Goal: Task Accomplishment & Management: Manage account settings

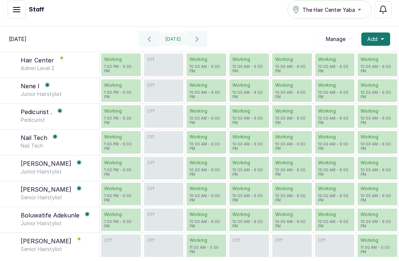
scroll to position [4, 0]
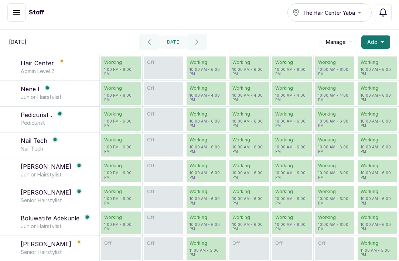
click at [32, 196] on p "[PERSON_NAME]" at bounding box center [46, 192] width 51 height 9
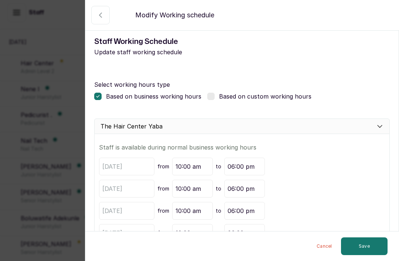
click at [104, 15] on icon "button" at bounding box center [100, 15] width 9 height 9
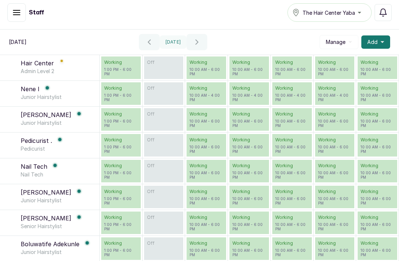
click at [350, 48] on button "Manage" at bounding box center [338, 42] width 39 height 14
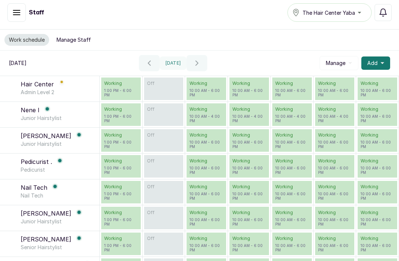
scroll to position [0, 0]
click at [78, 38] on button "Manage Staff" at bounding box center [73, 40] width 43 height 12
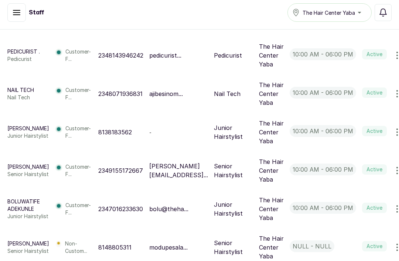
scroll to position [315, 0]
click at [18, 171] on p "[PERSON_NAME]" at bounding box center [28, 167] width 42 height 7
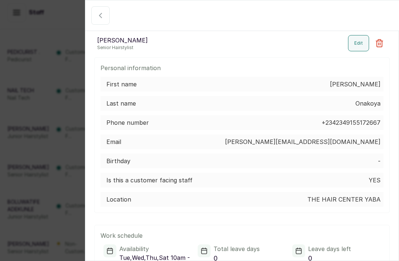
click at [362, 41] on button "Edit" at bounding box center [358, 43] width 21 height 16
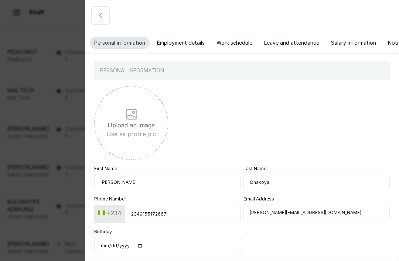
scroll to position [26, 0]
click at [119, 185] on input "[PERSON_NAME]" at bounding box center [167, 183] width 146 height 16
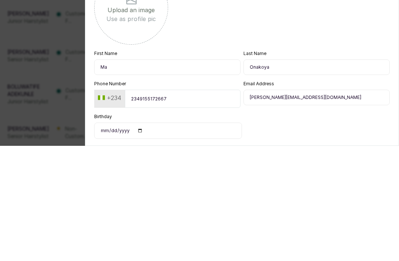
type input "M"
type input "Temitope"
click at [271, 175] on input "Onakoya" at bounding box center [316, 183] width 146 height 16
click at [285, 175] on input "Onakoya" at bounding box center [316, 183] width 146 height 16
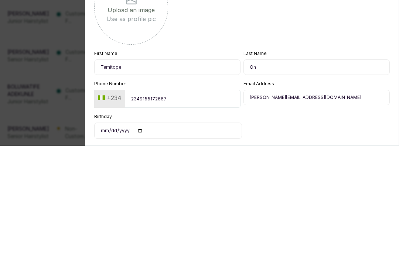
type input "O"
type input "M"
click at [301, 205] on input "[PERSON_NAME][EMAIL_ADDRESS][DOMAIN_NAME]" at bounding box center [316, 213] width 146 height 16
click at [309, 205] on input "[PERSON_NAME][EMAIL_ADDRESS][DOMAIN_NAME]" at bounding box center [316, 213] width 146 height 16
type input "m"
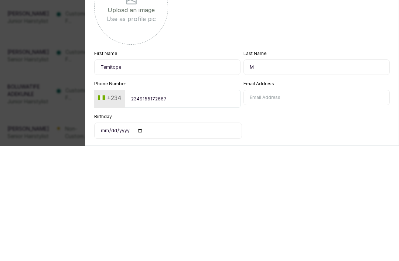
click at [258, 118] on form "Upload an image Use as profile pic First Name [PERSON_NAME] Last Name M Phone N…" at bounding box center [241, 185] width 295 height 211
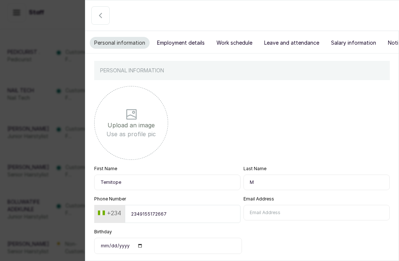
select select "senior_hairstylist"
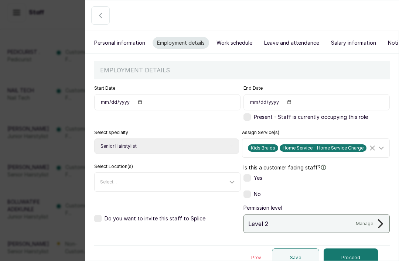
scroll to position [5, 0]
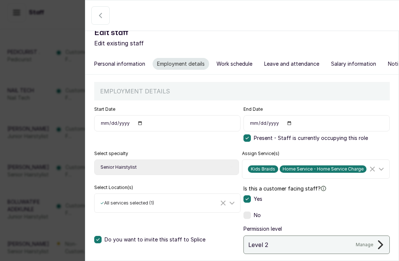
click at [160, 122] on input "[DATE]" at bounding box center [167, 123] width 146 height 16
type input "[DATE]"
click at [99, 238] on icon at bounding box center [98, 240] width 4 height 4
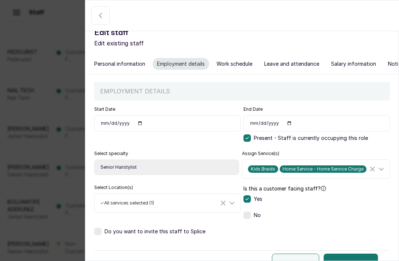
scroll to position [0, 0]
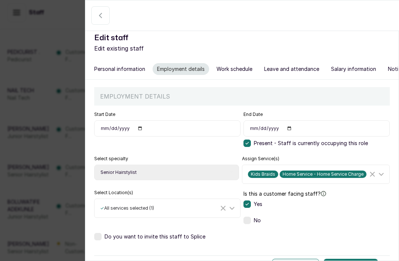
click at [237, 70] on button "Work schedule" at bounding box center [234, 69] width 45 height 12
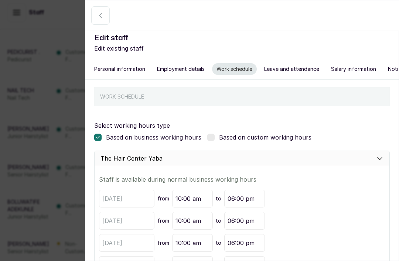
click at [289, 69] on button "Leave and attendance" at bounding box center [292, 69] width 64 height 12
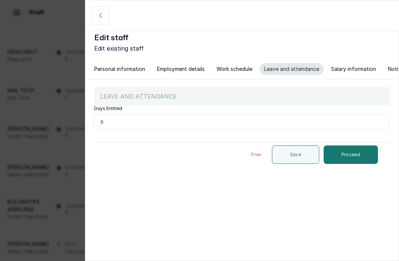
click at [353, 68] on button "Salary information" at bounding box center [353, 69] width 54 height 12
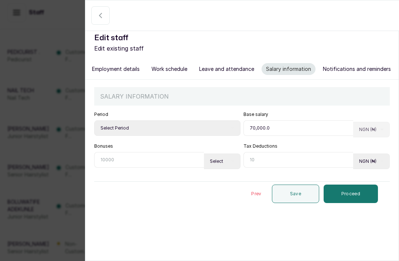
scroll to position [0, 64]
click at [348, 71] on button "Notifications and reminders" at bounding box center [357, 69] width 77 height 12
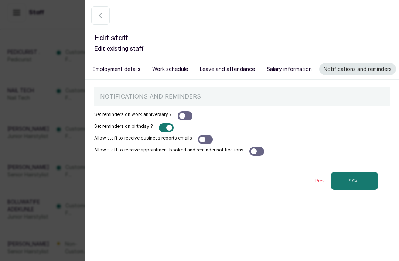
click at [351, 179] on button "SAVE" at bounding box center [354, 181] width 47 height 18
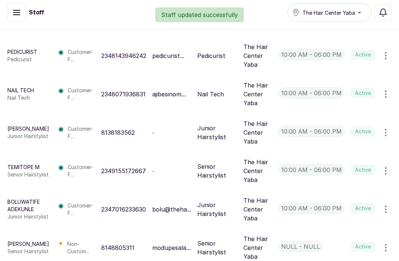
scroll to position [312, 0]
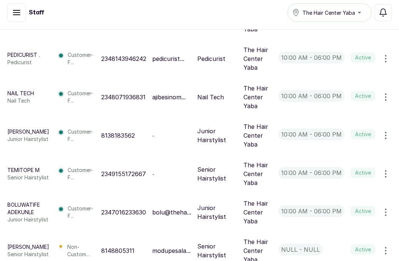
click at [388, 220] on button "button" at bounding box center [385, 212] width 21 height 15
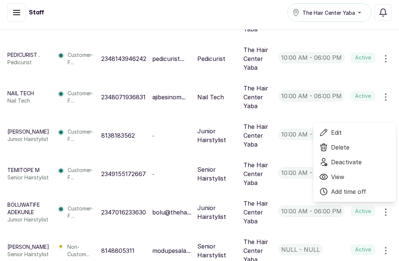
click at [356, 167] on span "Deactivate" at bounding box center [346, 162] width 31 height 9
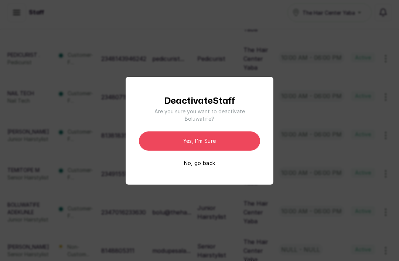
click at [181, 150] on button "Yes, I'm sure" at bounding box center [199, 140] width 121 height 19
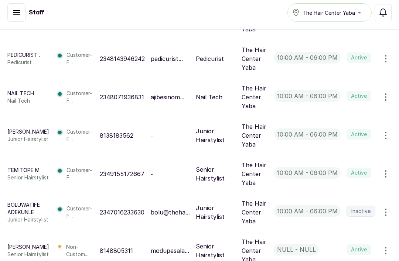
click at [302, 256] on p "null - null" at bounding box center [296, 250] width 45 height 12
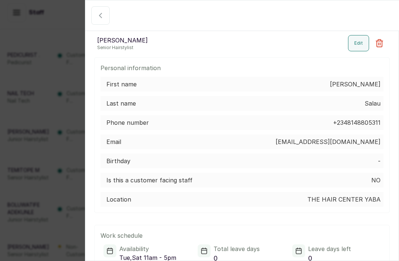
scroll to position [0, 0]
click at [364, 41] on button "Edit" at bounding box center [358, 43] width 21 height 16
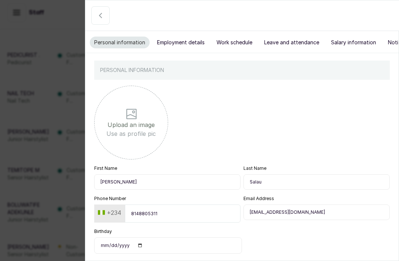
scroll to position [26, 0]
select select "senior_hairstylist"
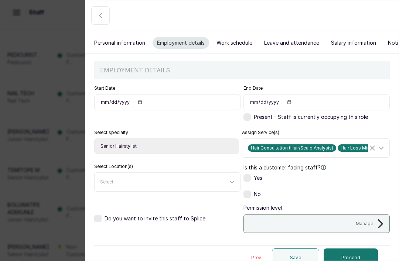
scroll to position [5, 0]
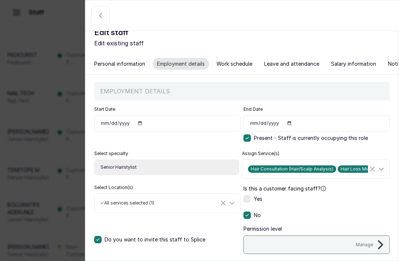
click at [160, 121] on input "[DATE]" at bounding box center [167, 123] width 146 height 16
type input "[DATE]"
click at [148, 124] on input "[DATE]" at bounding box center [167, 123] width 146 height 16
click at [385, 165] on icon at bounding box center [381, 169] width 9 height 9
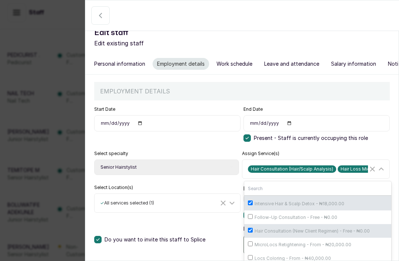
scroll to position [341, 0]
click at [253, 219] on input "Follow-Up Consultation - Free - ₦0.00" at bounding box center [250, 216] width 5 height 5
checkbox input "true"
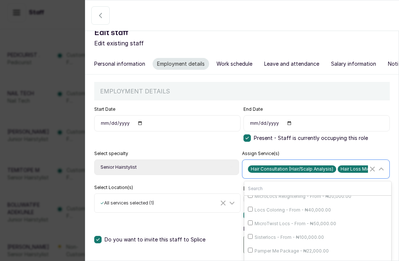
scroll to position [391, 0]
click at [249, 209] on input "Locs Coloring - From - ₦40,000.00" at bounding box center [250, 206] width 5 height 5
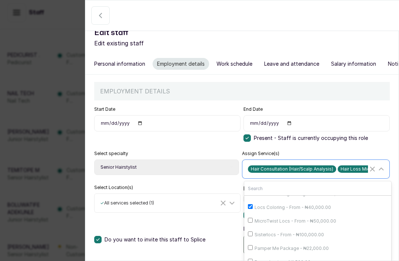
checkbox input "true"
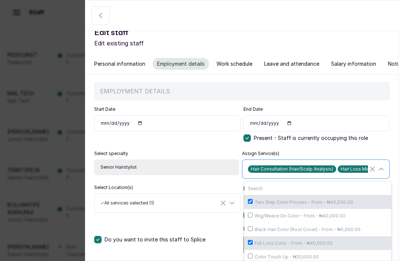
scroll to position [589, 0]
click at [248, 167] on label "Frontal Installation - Sew in - ₦25,000.00" at bounding box center [317, 161] width 147 height 14
click at [248, 162] on input "Frontal Installation - Sew in - ₦25,000.00" at bounding box center [250, 159] width 5 height 5
click at [247, 167] on label "Frontal Installation - Sew in - ₦25,000.00" at bounding box center [317, 161] width 147 height 14
click at [248, 162] on input "Frontal Installation - Sew in - ₦25,000.00" at bounding box center [250, 159] width 5 height 5
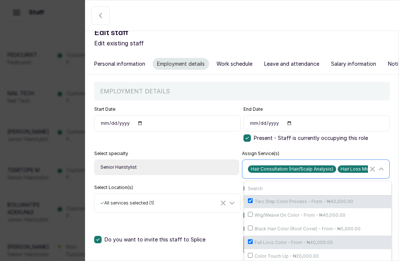
checkbox input "true"
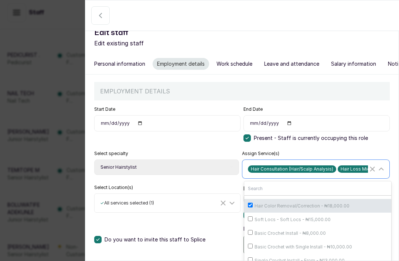
scroll to position [656, 0]
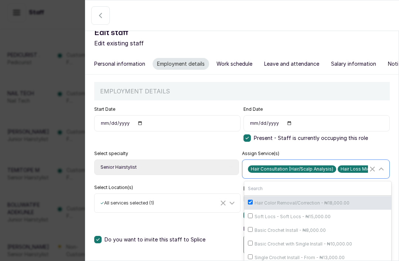
click at [253, 191] on input "Color Touch Up - ₦20,000.00" at bounding box center [250, 188] width 5 height 5
checkbox input "true"
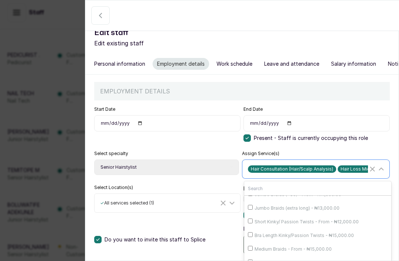
scroll to position [1068, 0]
click at [249, 147] on input "Full Hair Relaxer/Texturizer and Deep Condition (Salon Products) - ₦25,000.00" at bounding box center [250, 145] width 5 height 5
checkbox input "true"
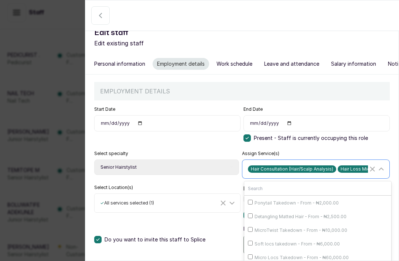
scroll to position [1825, 0]
click at [250, 136] on input "L’Oréal Absolut Repair Molecular - ₦35,000.00" at bounding box center [250, 133] width 5 height 5
checkbox input "true"
click at [226, 228] on div "Do you want to invite this staff to Splice" at bounding box center [167, 239] width 146 height 23
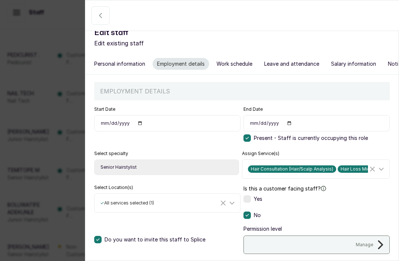
click at [371, 242] on p "Manage" at bounding box center [364, 245] width 17 height 6
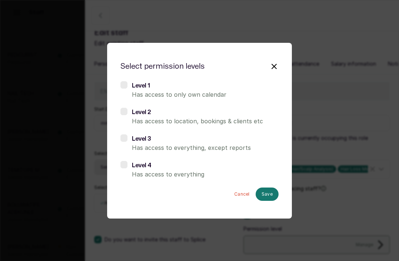
click at [151, 179] on p "Has access to everything" at bounding box center [205, 174] width 147 height 9
click at [269, 201] on button "Save" at bounding box center [267, 194] width 23 height 13
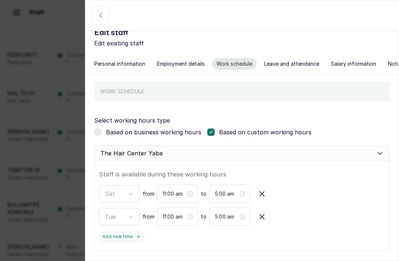
click at [242, 193] on icon "close-circle" at bounding box center [242, 193] width 5 height 5
click at [227, 193] on input at bounding box center [227, 194] width 24 height 8
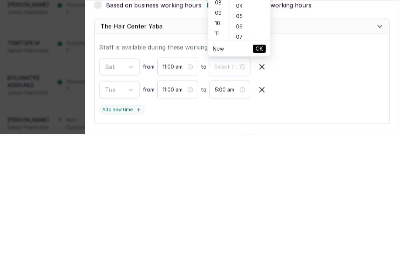
scroll to position [51, 0]
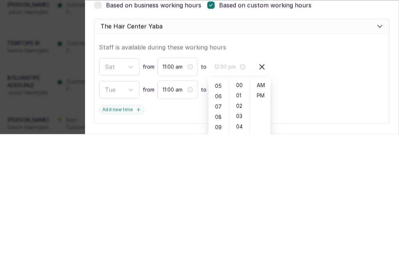
click at [262, 218] on div "PM" at bounding box center [260, 223] width 18 height 10
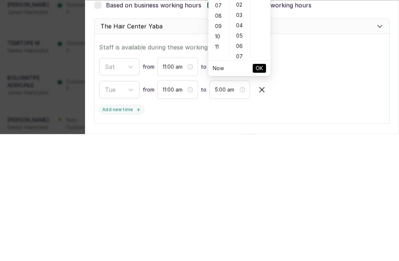
scroll to position [10, 0]
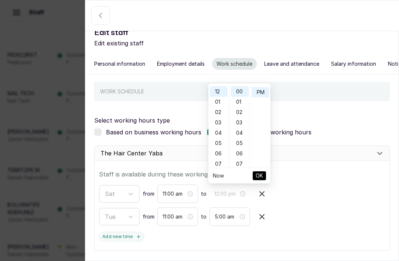
type input "5:00 pm"
click at [220, 144] on div "05" at bounding box center [219, 143] width 18 height 10
click at [256, 175] on span "OK" at bounding box center [259, 176] width 7 height 14
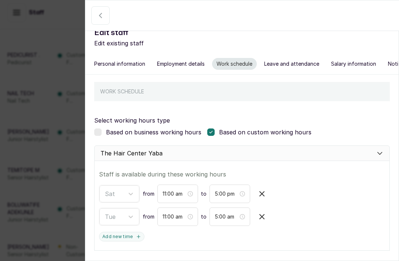
click at [242, 217] on icon "close-circle" at bounding box center [242, 216] width 5 height 5
click at [227, 218] on input at bounding box center [227, 217] width 24 height 8
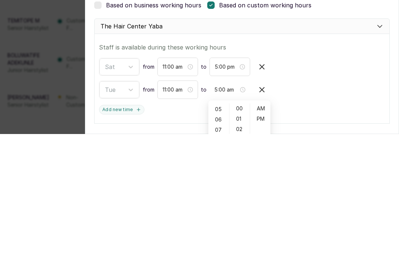
click at [219, 231] on div "05" at bounding box center [219, 236] width 18 height 10
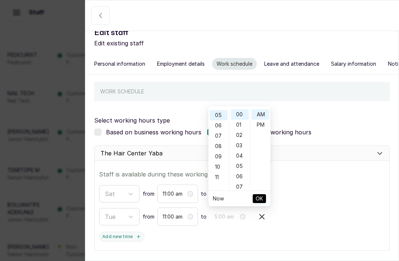
type input "5:00 pm"
click at [261, 125] on div "PM" at bounding box center [260, 125] width 18 height 10
click at [259, 199] on span "OK" at bounding box center [259, 199] width 7 height 14
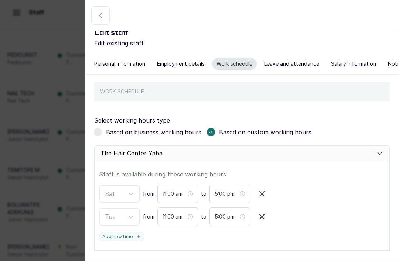
click at [117, 237] on button "Add new time" at bounding box center [121, 237] width 45 height 10
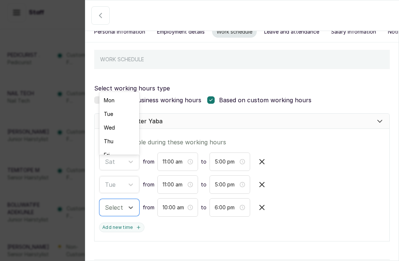
scroll to position [17, 0]
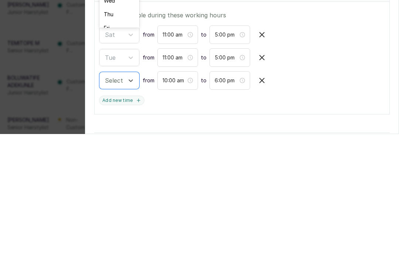
click at [110, 134] on div "Thu" at bounding box center [119, 141] width 40 height 14
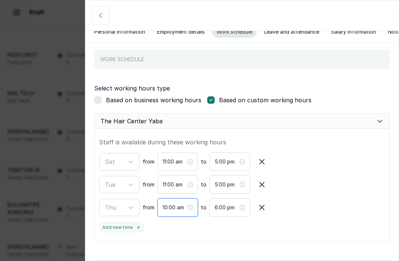
click at [176, 208] on input "10:00 am" at bounding box center [174, 207] width 24 height 8
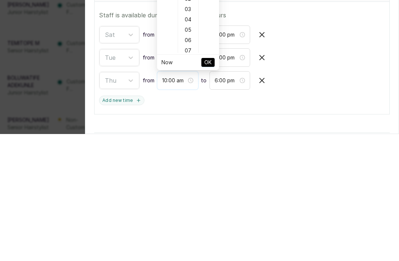
scroll to position [103, 0]
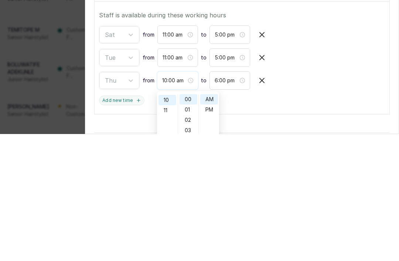
type input "11:00 am"
click at [167, 232] on div "11" at bounding box center [167, 237] width 18 height 10
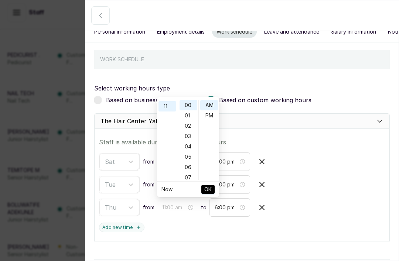
scroll to position [113, 0]
click at [211, 189] on span "OK" at bounding box center [207, 189] width 7 height 14
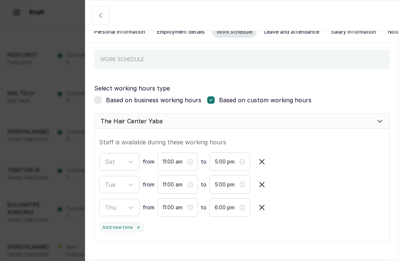
click at [241, 206] on icon "close-circle" at bounding box center [242, 207] width 5 height 5
click at [231, 209] on input at bounding box center [227, 207] width 24 height 8
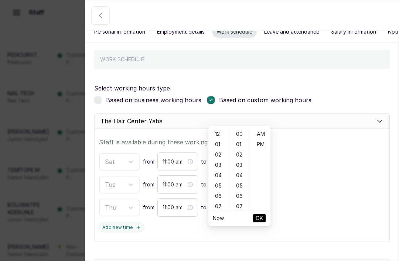
scroll to position [4, 0]
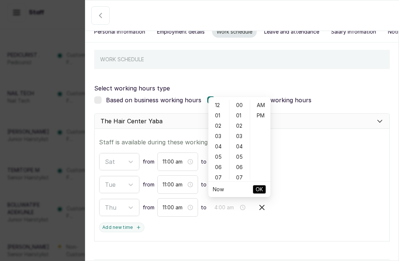
click at [218, 150] on div "04" at bounding box center [219, 146] width 18 height 10
type input "4:00 pm"
click at [262, 116] on div "PM" at bounding box center [260, 115] width 18 height 10
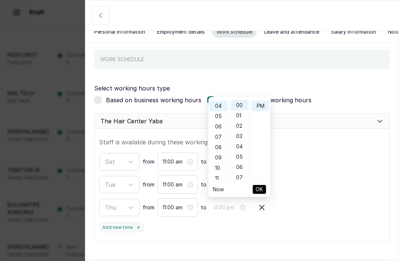
click at [261, 191] on span "OK" at bounding box center [259, 189] width 7 height 14
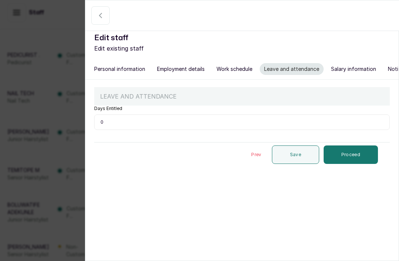
click at [354, 69] on button "Salary information" at bounding box center [353, 69] width 54 height 12
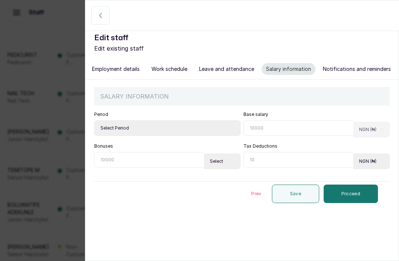
scroll to position [0, 64]
click at [355, 69] on button "Notifications and reminders" at bounding box center [357, 69] width 77 height 12
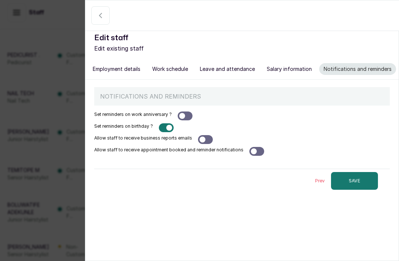
click at [258, 148] on div at bounding box center [256, 151] width 15 height 9
click at [359, 182] on button "SAVE" at bounding box center [354, 181] width 47 height 18
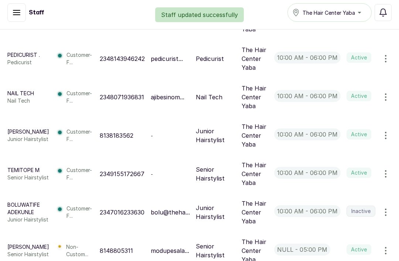
click at [69, 258] on p "Non-Custom..." at bounding box center [80, 250] width 28 height 15
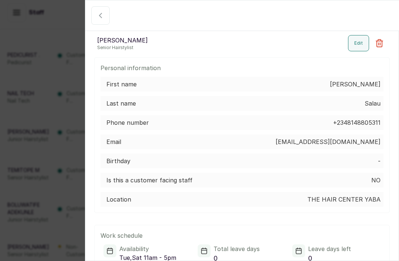
scroll to position [0, 0]
click at [356, 51] on button "Edit" at bounding box center [358, 43] width 21 height 16
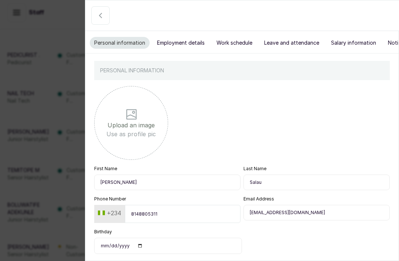
click at [180, 45] on button "Employment details" at bounding box center [181, 43] width 57 height 12
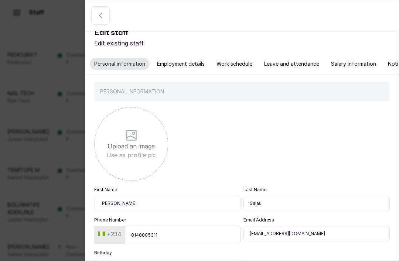
select select "senior_hairstylist"
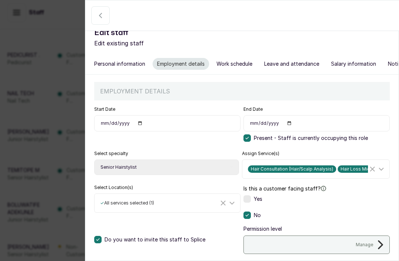
click at [103, 233] on div "Do you want to invite this staff to Splice" at bounding box center [149, 239] width 111 height 23
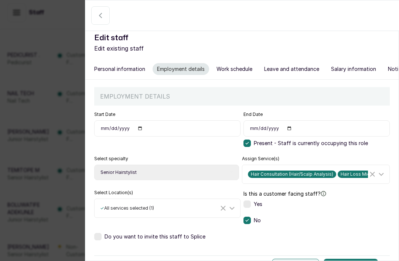
click at [248, 201] on label at bounding box center [246, 204] width 7 height 7
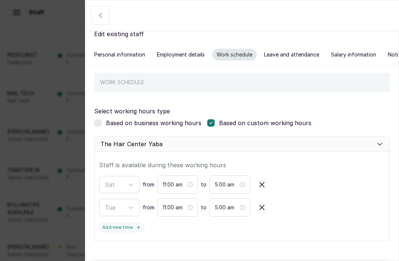
scroll to position [14, 0]
click at [102, 122] on div "Based on business working hours" at bounding box center [147, 123] width 107 height 9
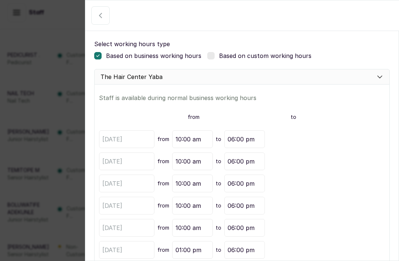
scroll to position [85, 0]
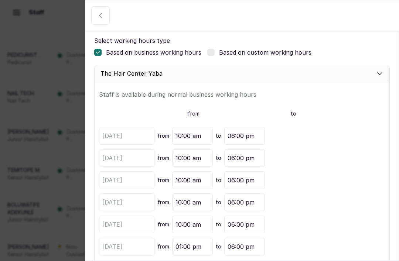
click at [128, 164] on div "[DATE]" at bounding box center [126, 158] width 55 height 18
click at [230, 51] on p "Based on custom working hours" at bounding box center [265, 52] width 92 height 9
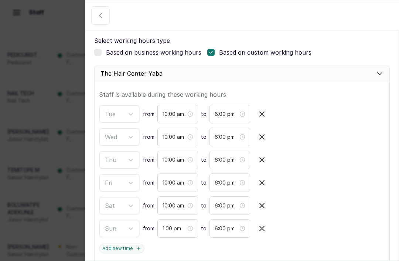
click at [262, 136] on icon "button" at bounding box center [262, 137] width 4 height 4
type input "1:00 pm"
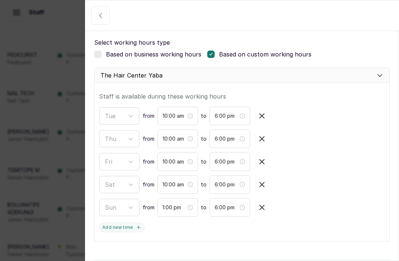
click at [262, 137] on icon "button" at bounding box center [261, 138] width 9 height 9
type input "1:00 pm"
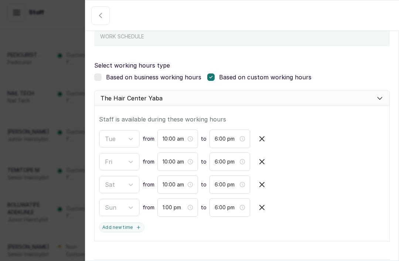
click at [262, 160] on icon "button" at bounding box center [262, 162] width 4 height 4
type input "1:00 pm"
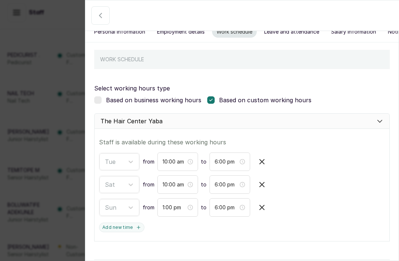
click at [261, 205] on icon "button" at bounding box center [261, 207] width 9 height 9
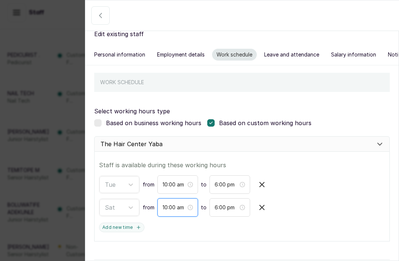
click at [175, 204] on input "10:00 am" at bounding box center [174, 207] width 24 height 8
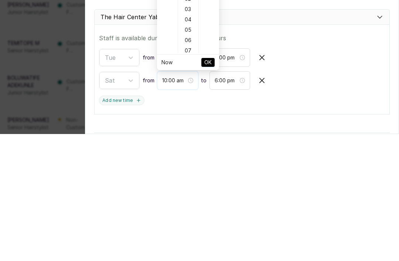
scroll to position [103, 0]
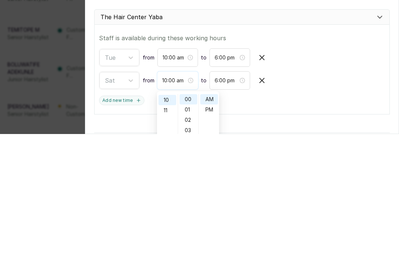
type input "11:00 am"
click at [163, 232] on div "11" at bounding box center [167, 237] width 18 height 10
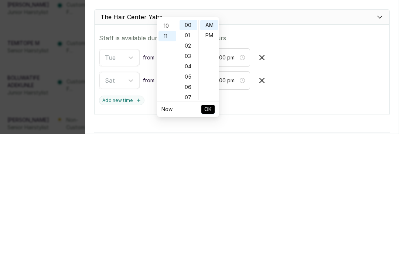
scroll to position [4, 0]
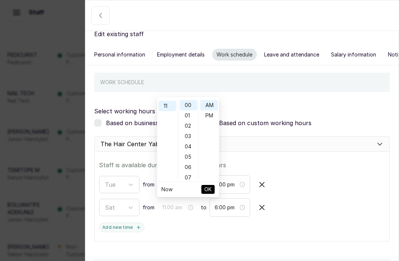
click at [208, 188] on span "OK" at bounding box center [207, 189] width 7 height 14
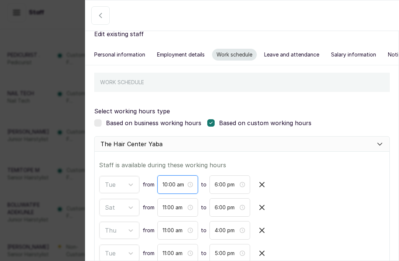
click at [172, 183] on input "10:00 am" at bounding box center [174, 185] width 24 height 8
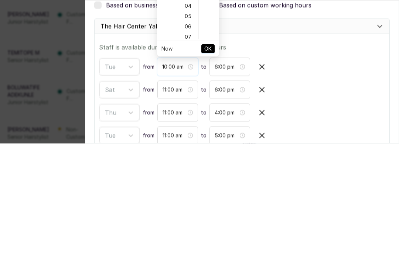
scroll to position [103, 0]
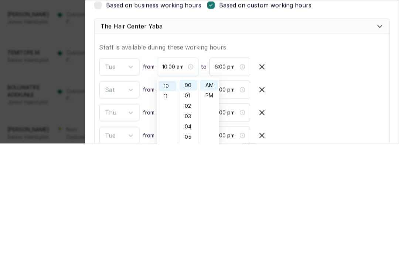
type input "11:00 am"
click at [167, 209] on div "11" at bounding box center [167, 214] width 18 height 10
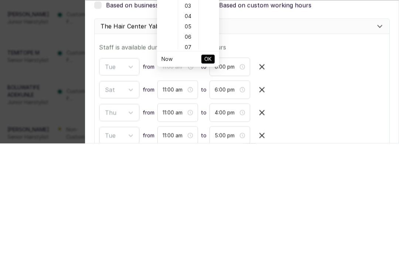
scroll to position [113, 0]
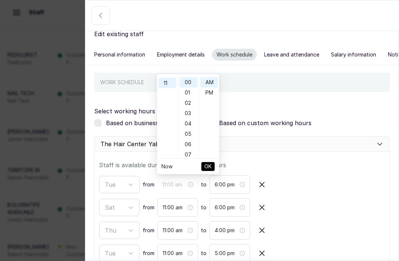
click at [210, 164] on span "OK" at bounding box center [207, 167] width 7 height 14
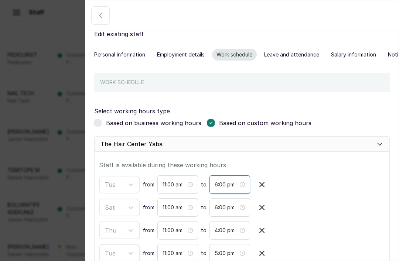
click at [220, 181] on input "6:00 pm" at bounding box center [227, 185] width 24 height 8
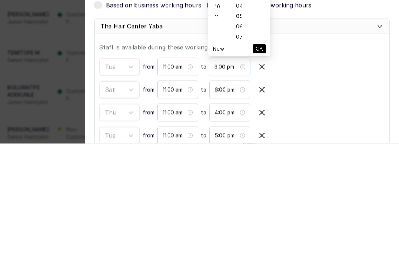
scroll to position [10, 0]
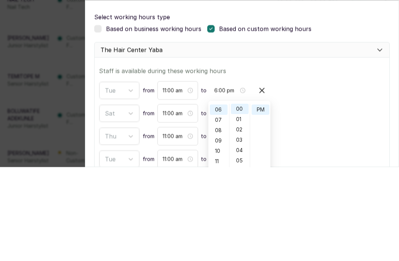
click at [331, 198] on div "Sat from 11:00 am to 6:00 pm" at bounding box center [242, 207] width 286 height 18
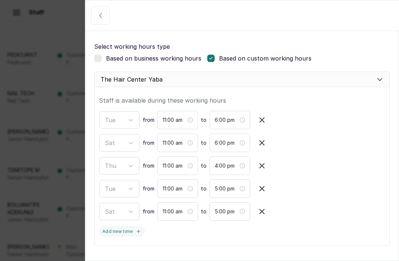
scroll to position [80, 0]
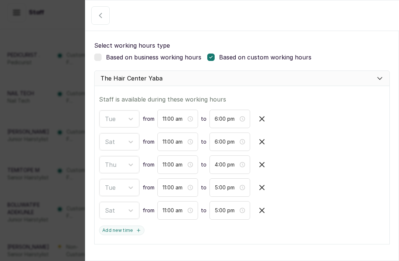
click at [262, 188] on icon "button" at bounding box center [262, 187] width 4 height 4
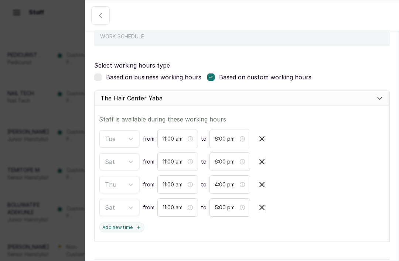
click at [262, 208] on icon "button" at bounding box center [261, 207] width 9 height 9
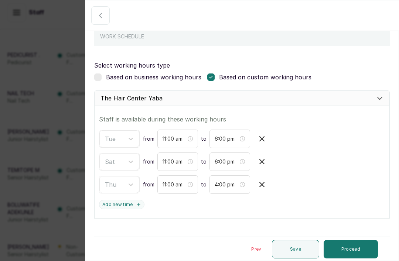
scroll to position [37, 0]
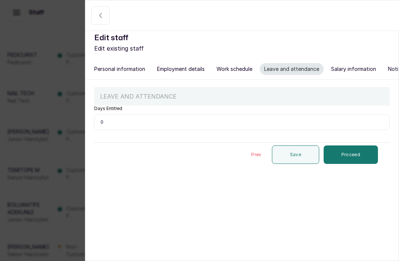
scroll to position [0, 0]
click at [353, 158] on button "Proceed" at bounding box center [351, 155] width 54 height 18
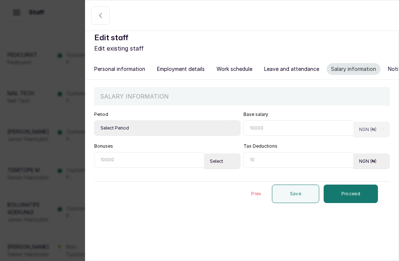
click at [351, 195] on button "Proceed" at bounding box center [351, 194] width 54 height 18
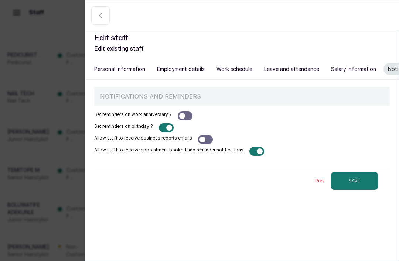
click at [357, 180] on button "SAVE" at bounding box center [354, 181] width 47 height 18
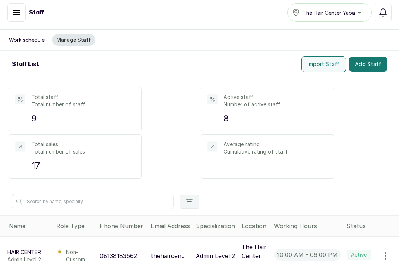
click at [18, 13] on icon "button" at bounding box center [16, 12] width 9 height 9
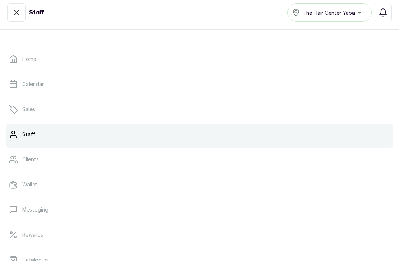
click at [29, 55] on p "Home" at bounding box center [29, 58] width 14 height 7
